Goal: Find contact information: Find contact information

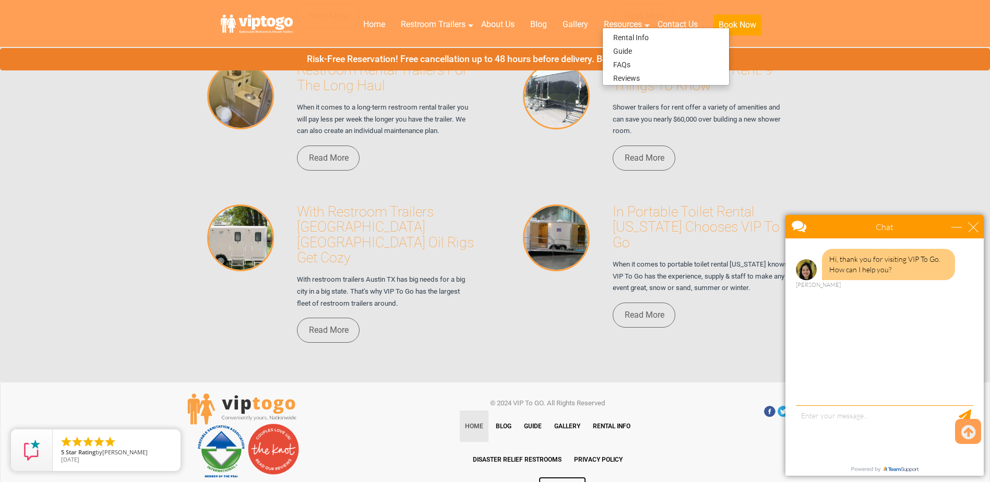
scroll to position [7533, 0]
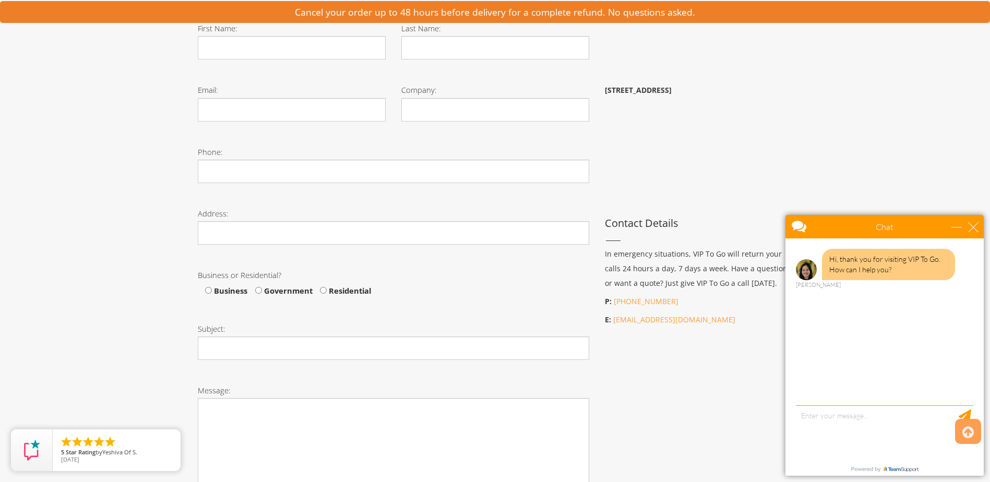
scroll to position [365, 0]
